Goal: Register for event/course

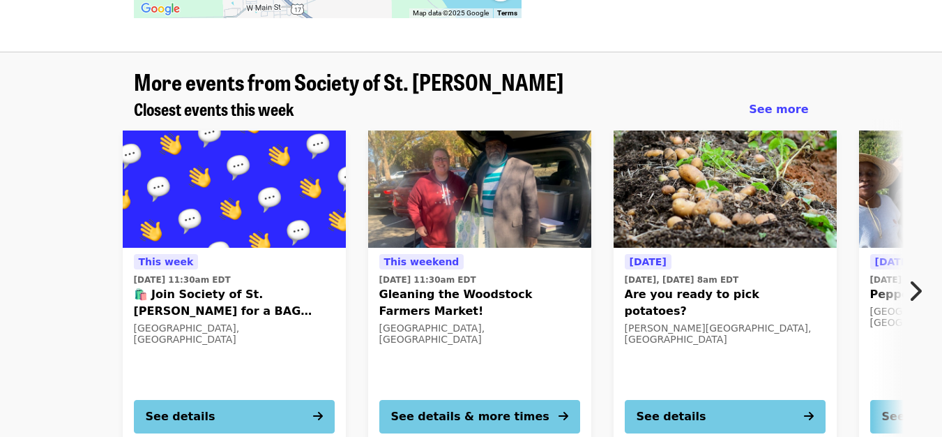
scroll to position [1921, 0]
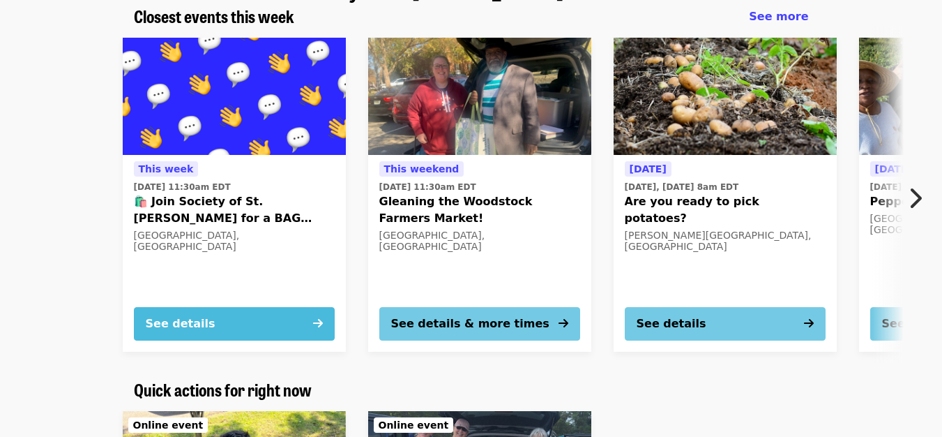
click at [312, 307] on button "See details" at bounding box center [234, 323] width 201 height 33
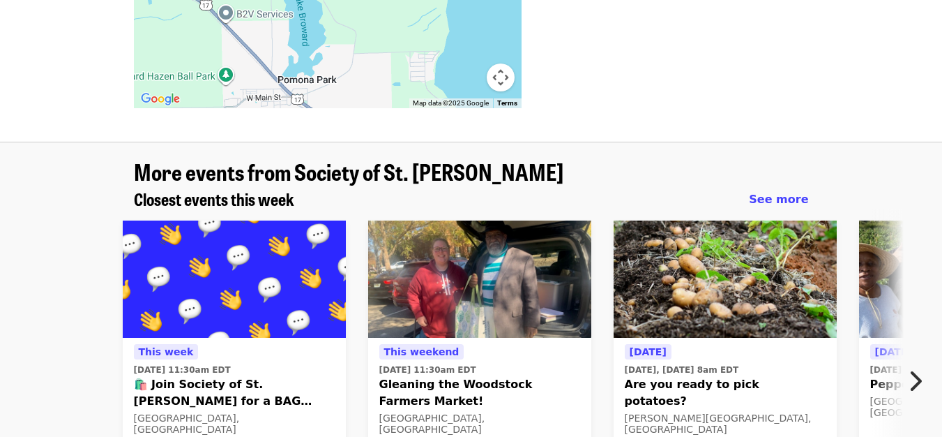
scroll to position [1782, 0]
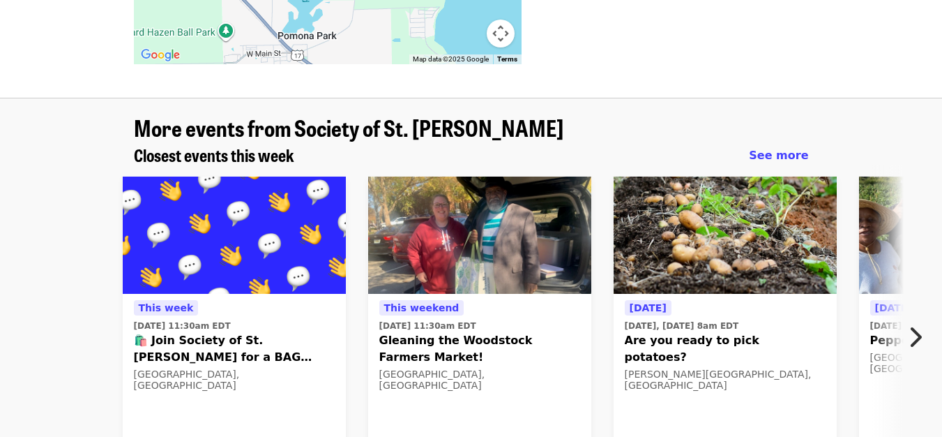
click at [495, 332] on span "Gleaning the Woodstock Farmers Market!" at bounding box center [480, 348] width 201 height 33
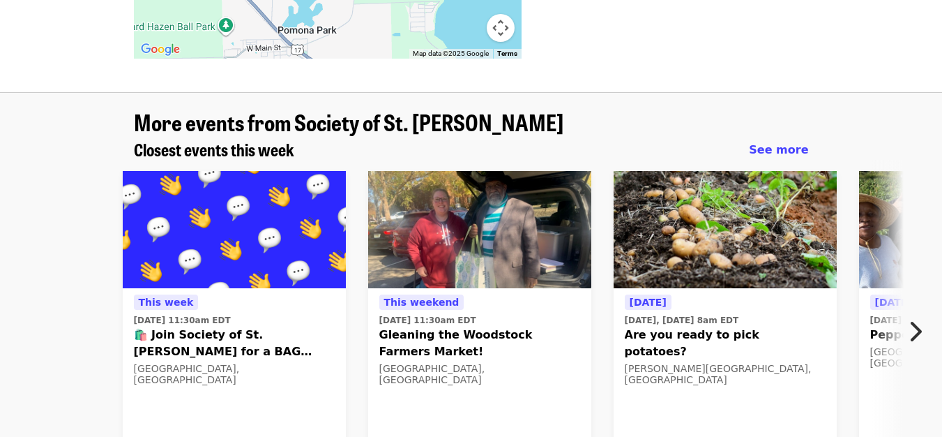
scroll to position [1838, 0]
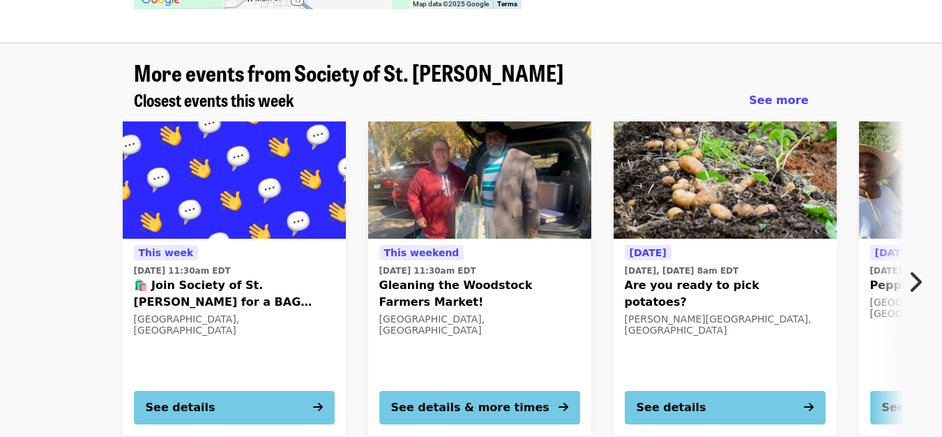
click at [924, 262] on button "Next item" at bounding box center [919, 281] width 46 height 39
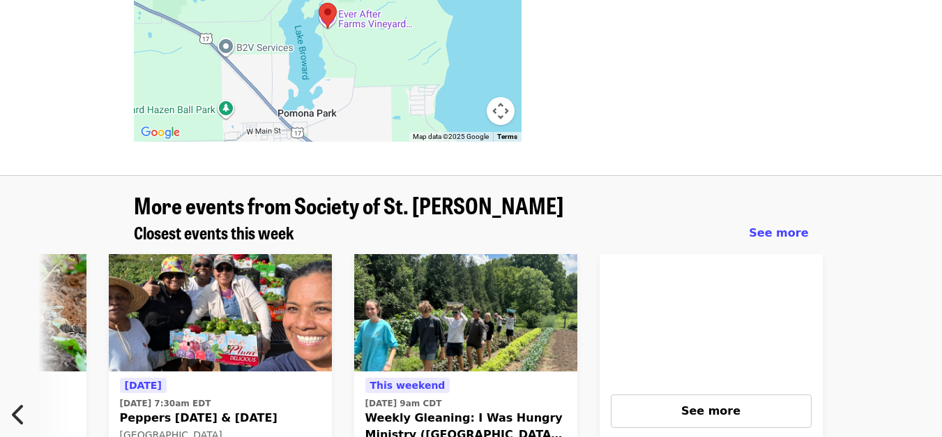
scroll to position [1720, 0]
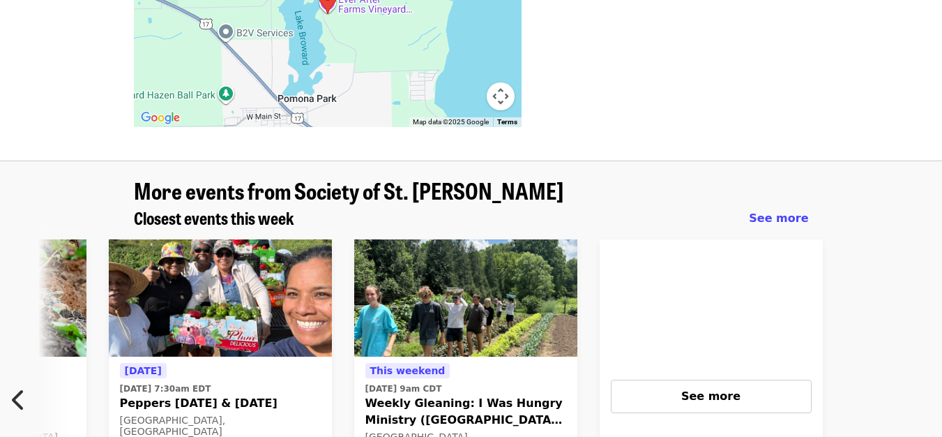
click at [15, 386] on icon "chevron-left icon" at bounding box center [19, 399] width 14 height 27
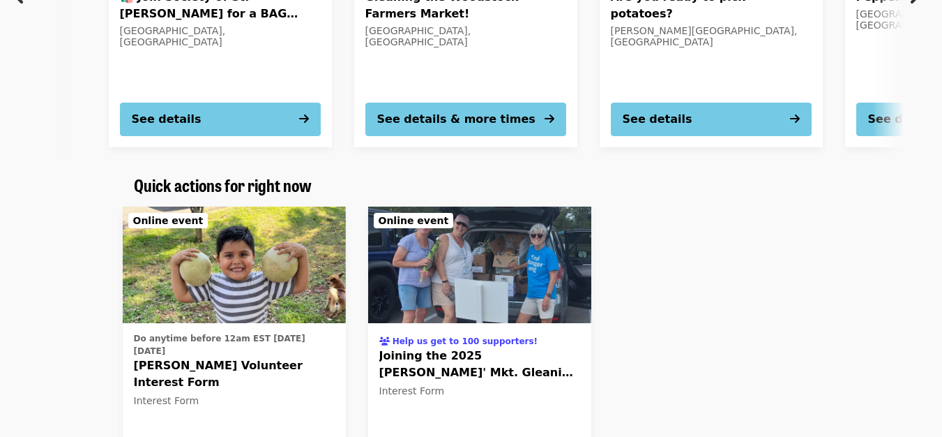
scroll to position [2140, 0]
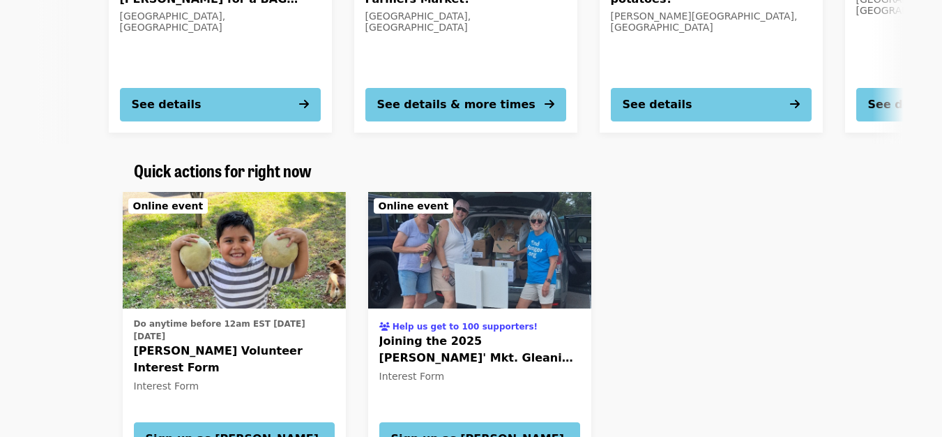
click at [456, 333] on span "Joining the 2025 [PERSON_NAME]' Mkt. Gleaning Team" at bounding box center [480, 349] width 201 height 33
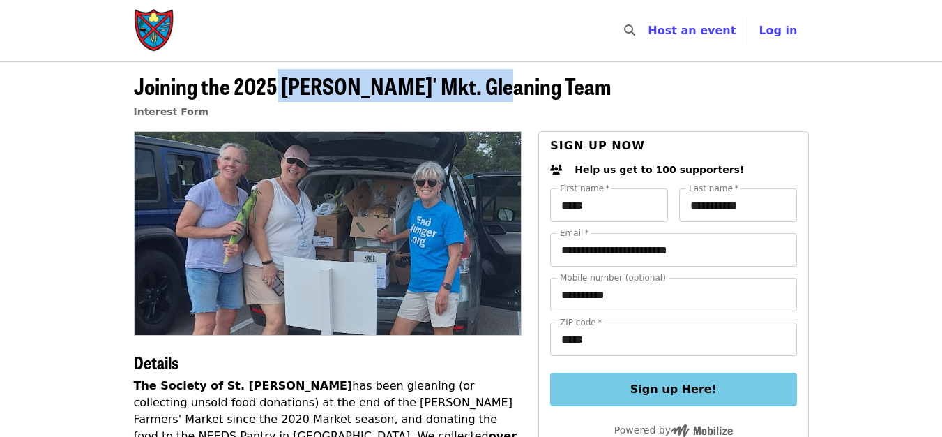
drag, startPoint x: 276, startPoint y: 85, endPoint x: 517, endPoint y: 94, distance: 240.9
click at [517, 94] on span "Joining the 2025 [PERSON_NAME]' Mkt. Gleaning Team" at bounding box center [372, 85] width 477 height 33
copy span "[PERSON_NAME]' Mkt"
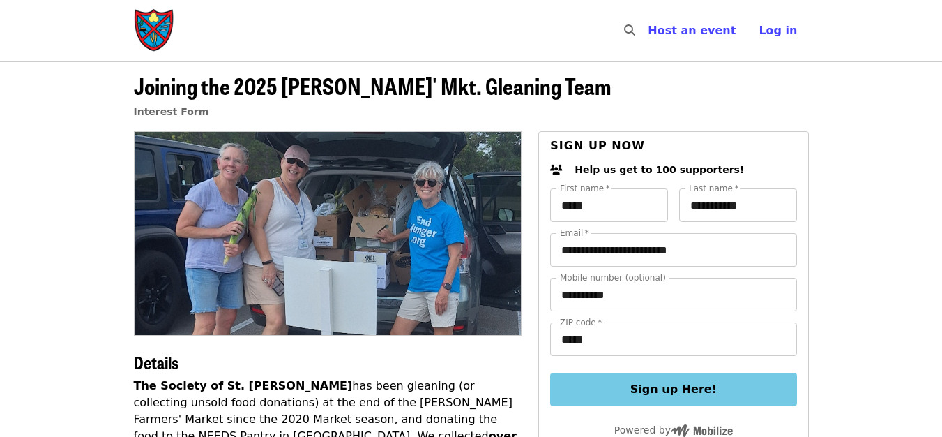
click at [928, 123] on header "Joining the 2025 [PERSON_NAME]' Mkt. Gleaning Team Interest Form" at bounding box center [471, 96] width 942 height 70
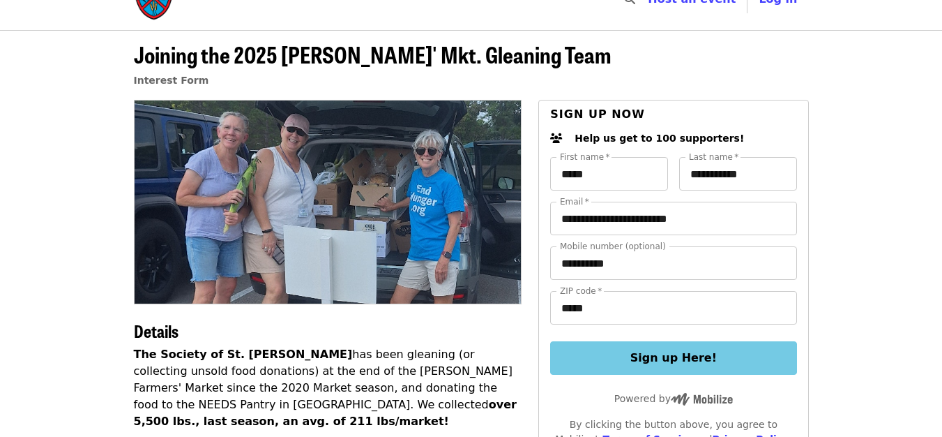
scroll to position [24, 0]
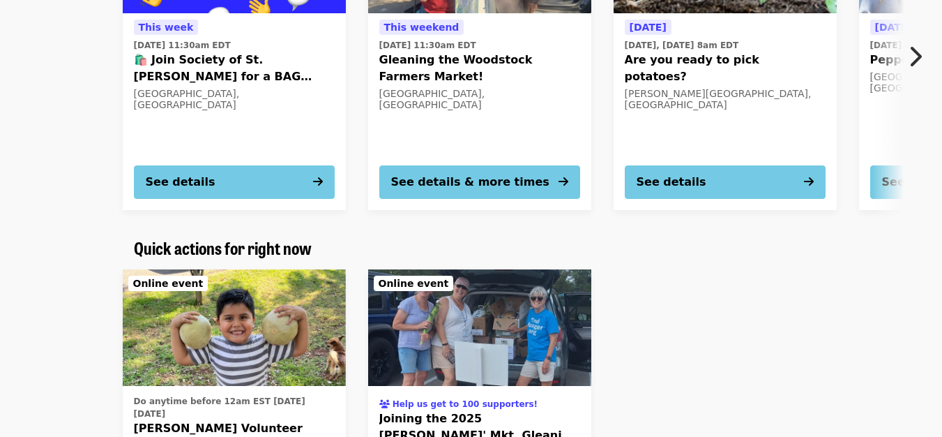
scroll to position [2068, 0]
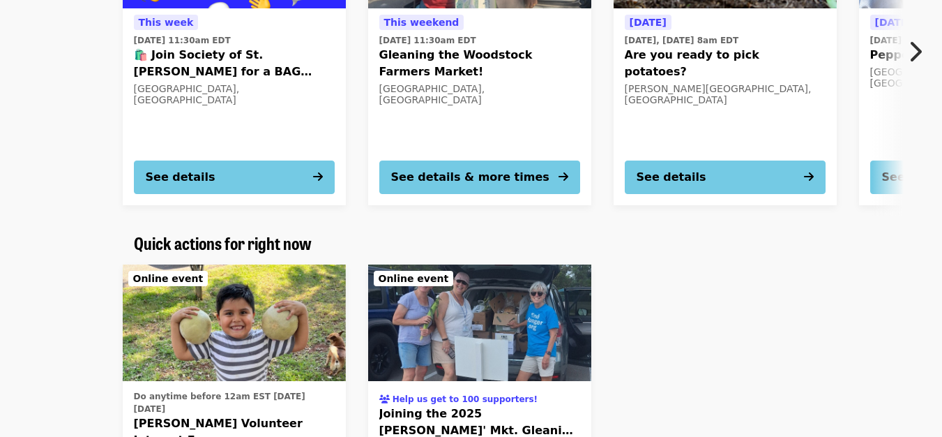
click at [191, 292] on img "SoSA Volunteer Interest Form" at bounding box center [234, 322] width 223 height 117
